Goal: Check status: Check status

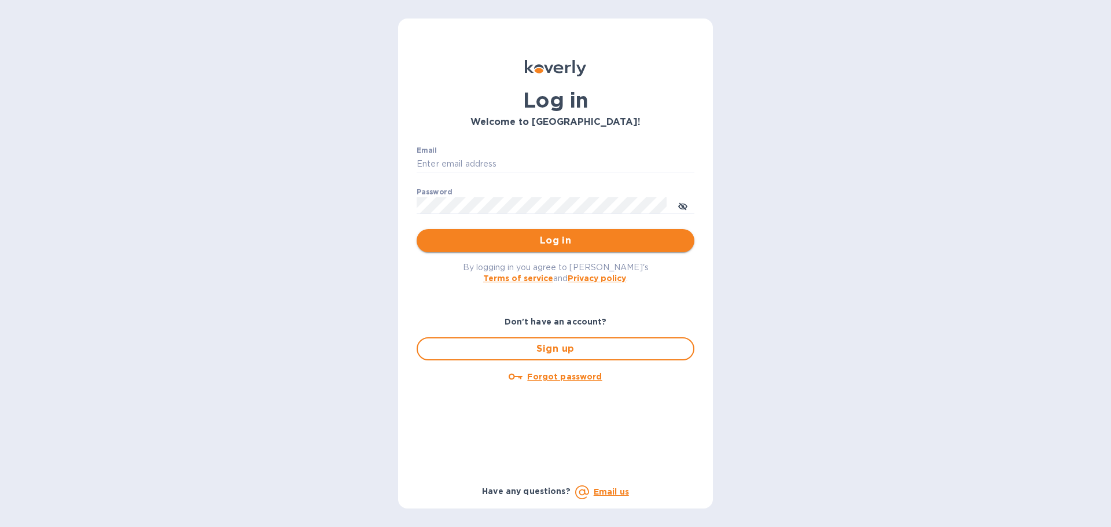
type input "[EMAIL_ADDRESS][DOMAIN_NAME]"
click at [535, 239] on span "Log in" at bounding box center [555, 241] width 259 height 14
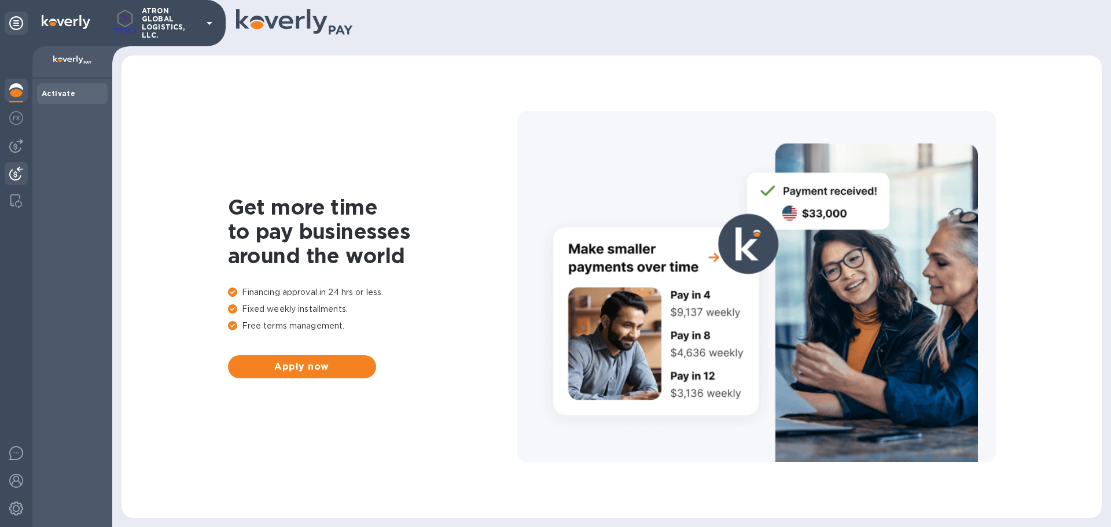
click at [21, 171] on img at bounding box center [16, 174] width 14 height 14
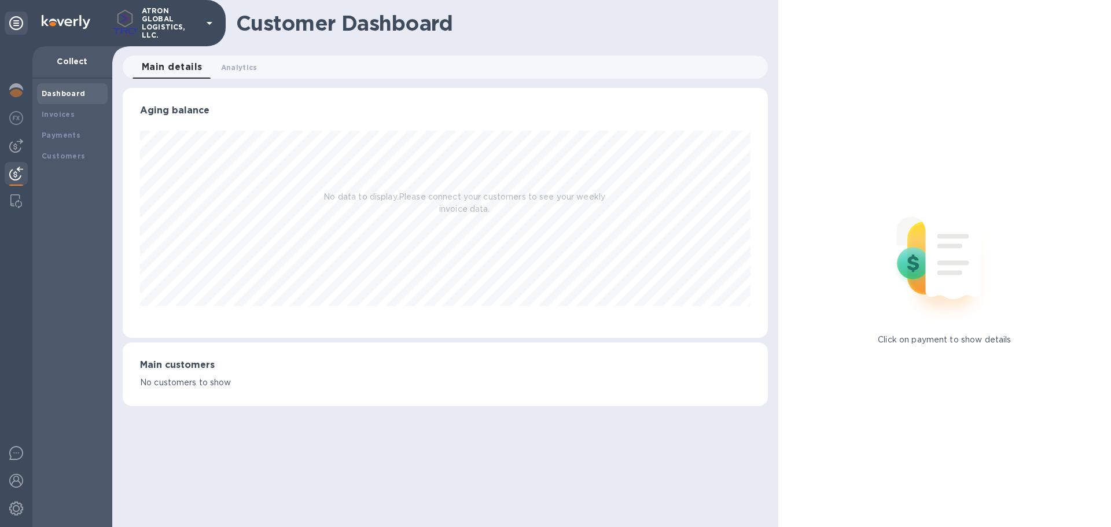
scroll to position [250, 644]
click at [68, 131] on b "Payments" at bounding box center [61, 135] width 39 height 9
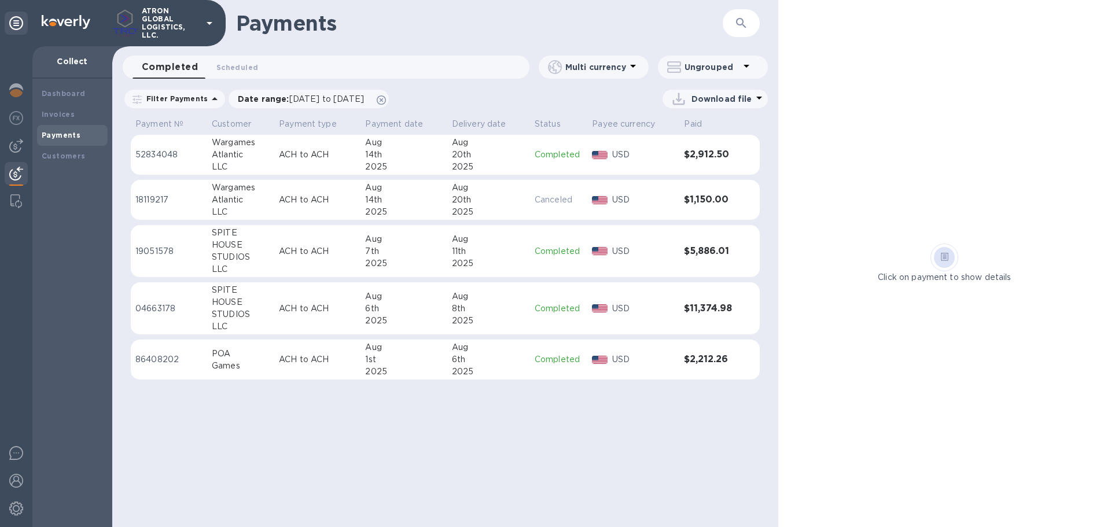
click at [348, 191] on td "ACH to ACH" at bounding box center [317, 200] width 86 height 40
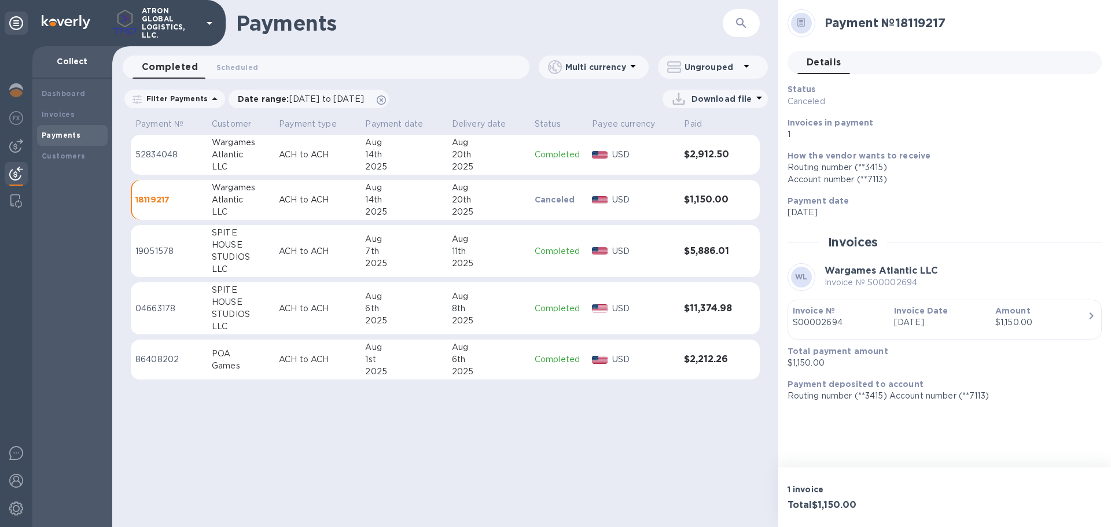
click at [522, 152] on div "20th" at bounding box center [488, 155] width 73 height 12
click at [519, 198] on div "20th" at bounding box center [486, 200] width 73 height 12
click at [635, 155] on p "USD" at bounding box center [643, 155] width 63 height 12
click at [607, 187] on td "USD" at bounding box center [633, 200] width 91 height 40
click at [1011, 337] on button "Invoice № S00002694 Invoice Date [DATE] Amount $1,150.00" at bounding box center [944, 320] width 314 height 40
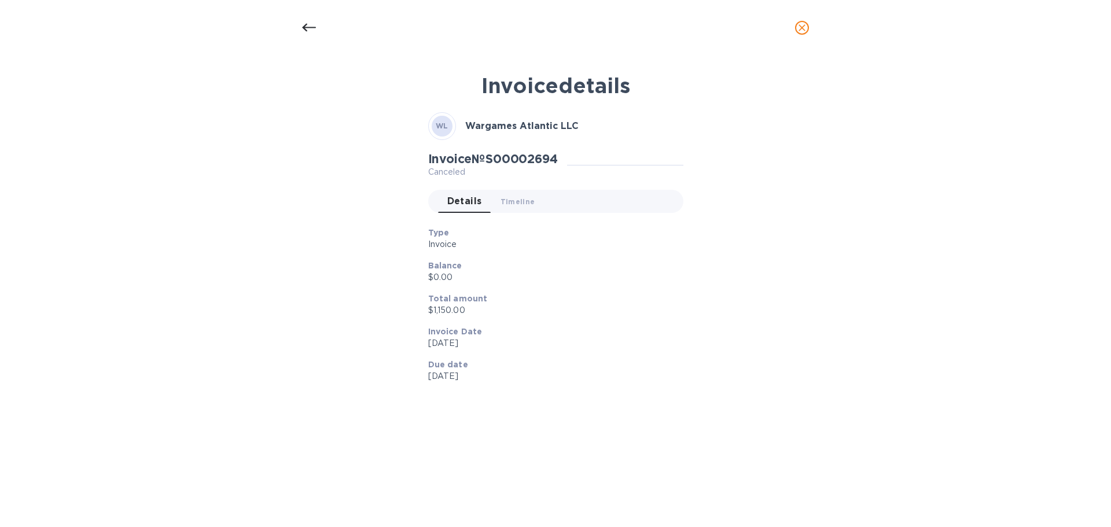
click at [312, 29] on icon at bounding box center [309, 28] width 14 height 14
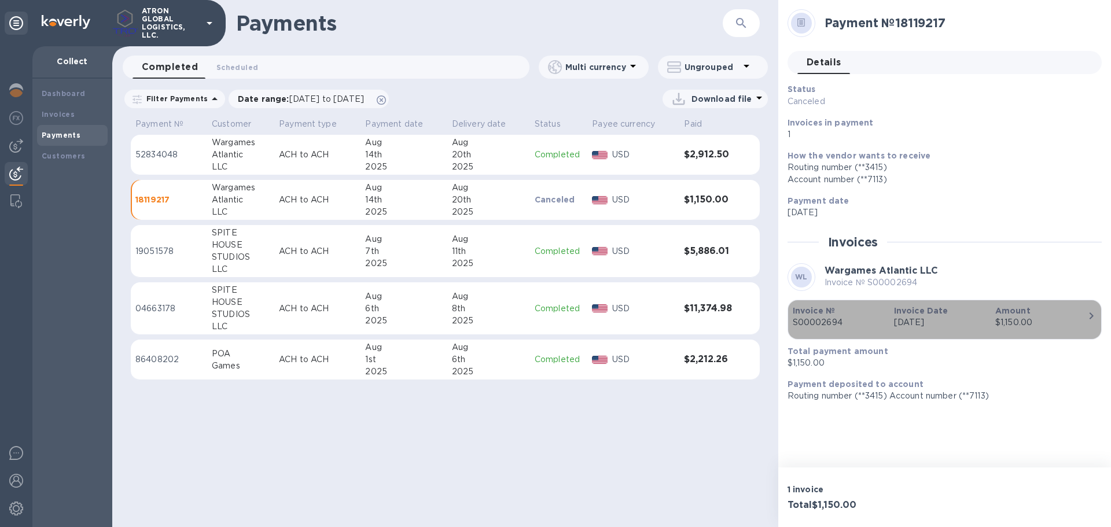
click at [975, 324] on p "[DATE]" at bounding box center [940, 322] width 92 height 12
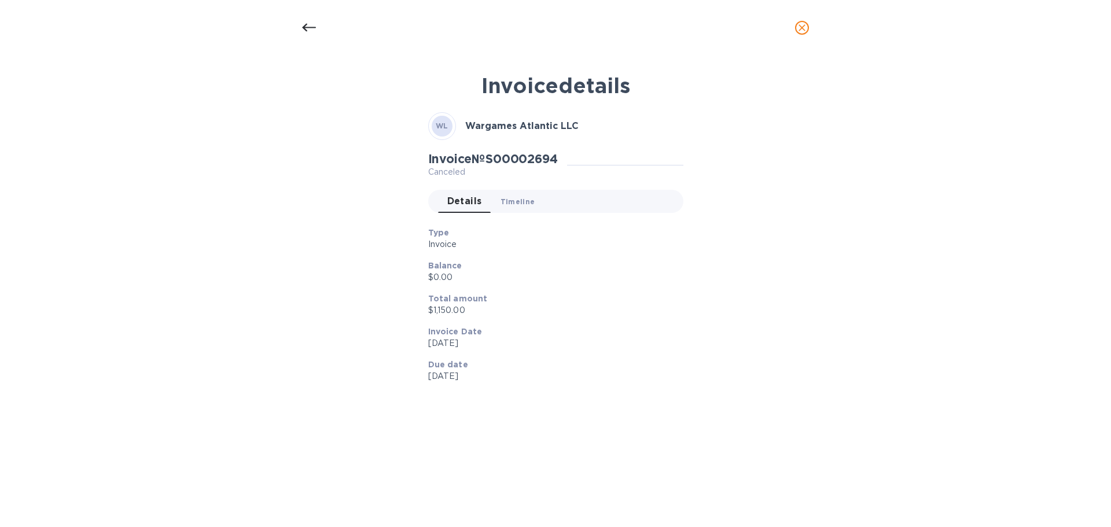
click at [514, 198] on span "Timeline 0" at bounding box center [517, 202] width 35 height 12
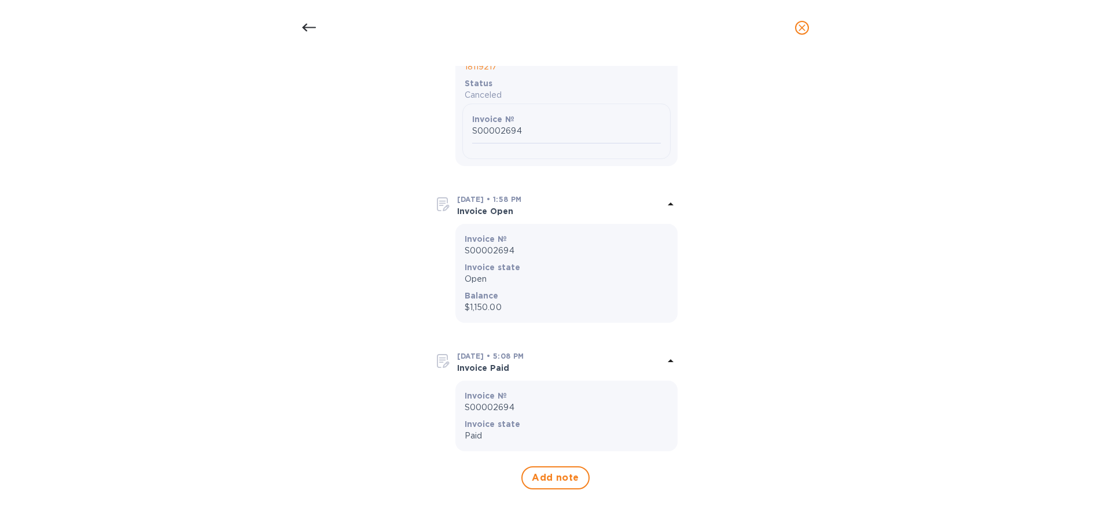
scroll to position [987, 0]
click at [309, 27] on icon at bounding box center [309, 28] width 14 height 14
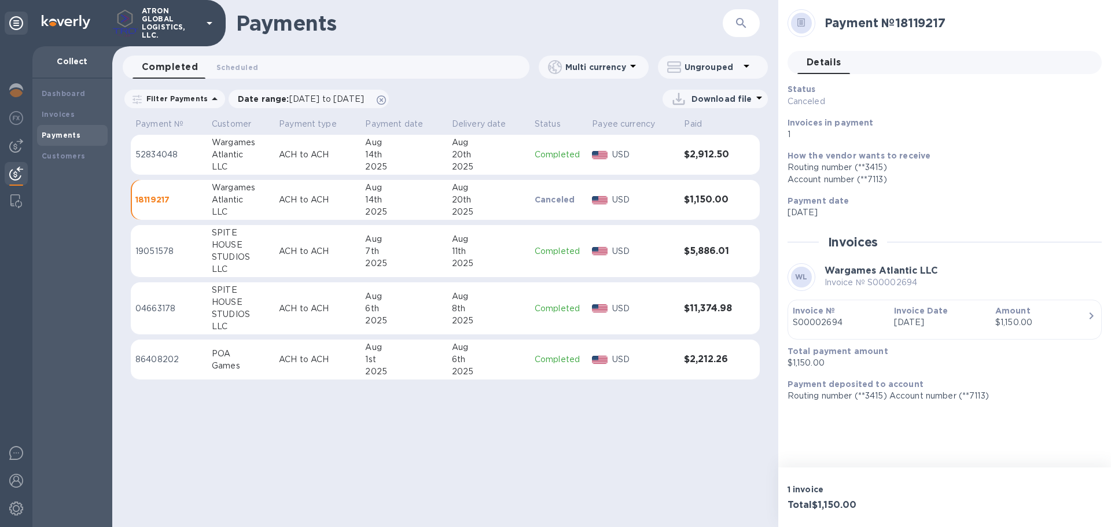
click at [580, 450] on div "Payments ​ Completed 0 Scheduled 0 Multi currency Ungrouped Filter Payments Dat…" at bounding box center [445, 263] width 666 height 527
click at [908, 318] on p "[DATE]" at bounding box center [940, 322] width 92 height 12
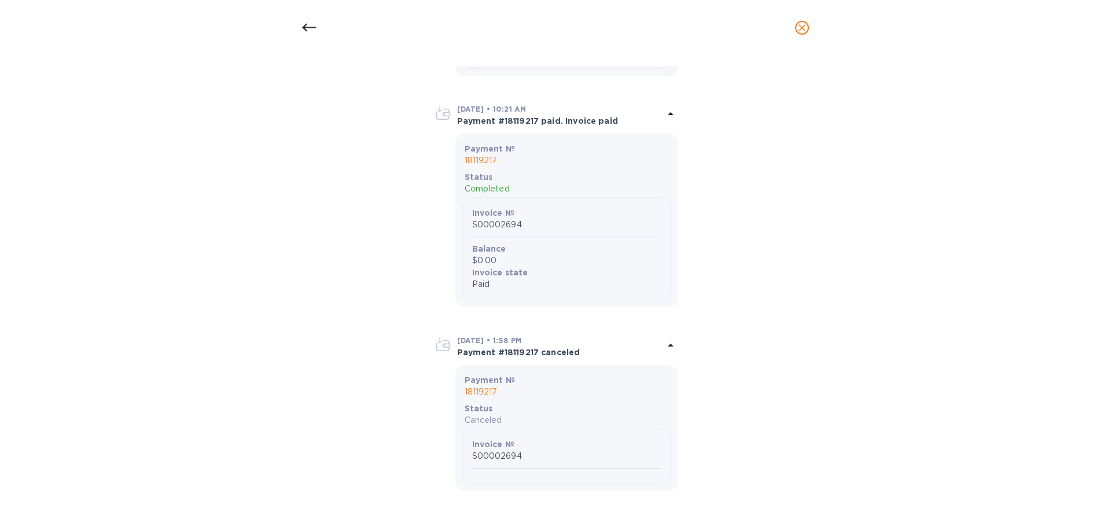
scroll to position [694, 0]
